Goal: Task Accomplishment & Management: Manage account settings

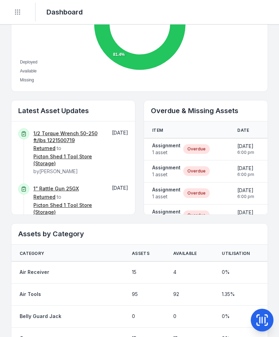
scroll to position [316, 0]
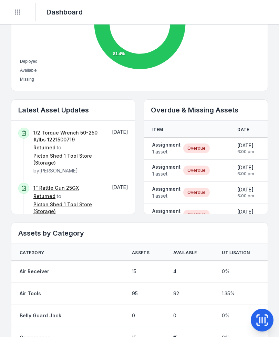
click at [166, 150] on span "1 asset" at bounding box center [166, 151] width 28 height 7
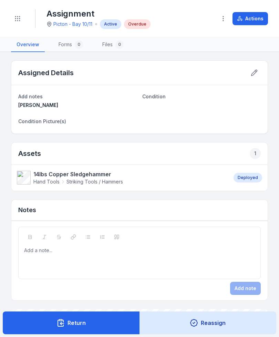
click at [87, 178] on span "Striking Tools / Hammers" at bounding box center [95, 181] width 57 height 7
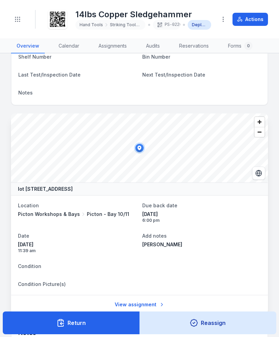
scroll to position [252, 0]
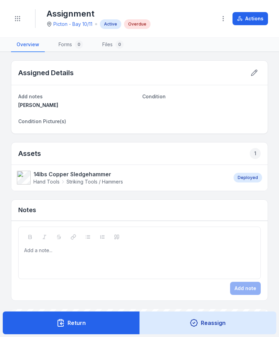
click at [251, 77] on button at bounding box center [254, 72] width 13 height 13
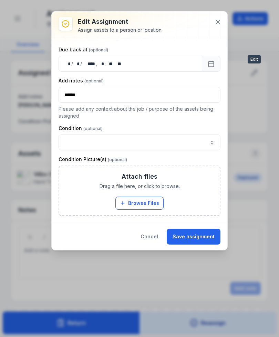
click at [203, 237] on button "Save assignment" at bounding box center [194, 236] width 54 height 16
